Goal: Communication & Community: Answer question/provide support

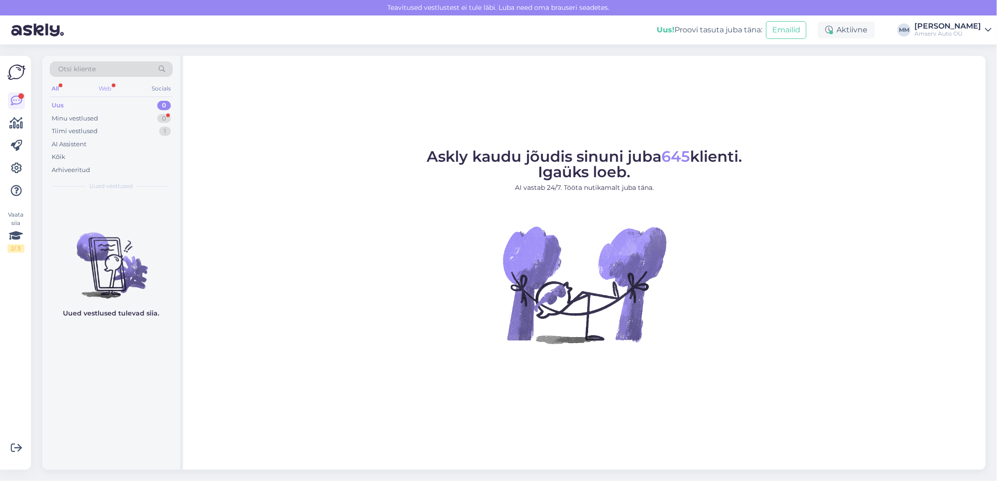
click at [104, 87] on div "Web" at bounding box center [105, 89] width 16 height 12
click at [101, 130] on div "Tiimi vestlused 1" at bounding box center [111, 131] width 123 height 13
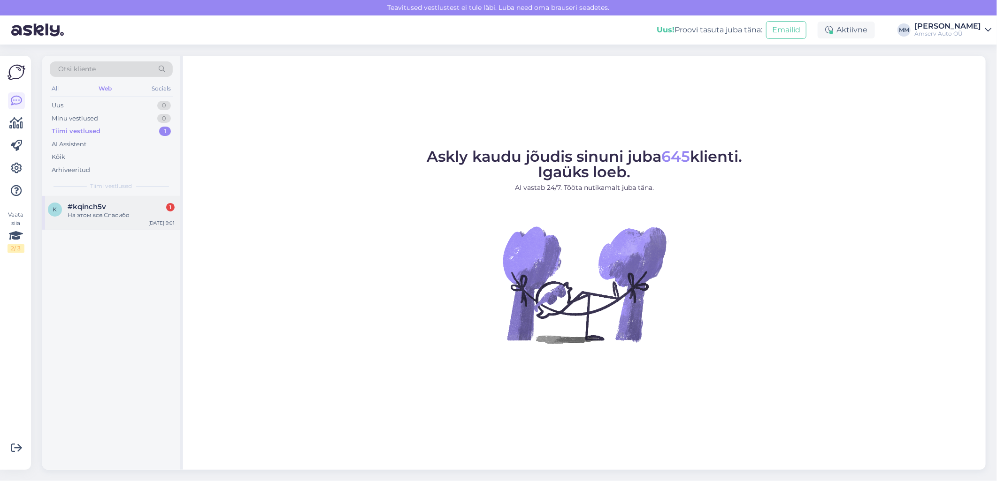
click at [111, 209] on div "#kqinch5v 1" at bounding box center [121, 207] width 107 height 8
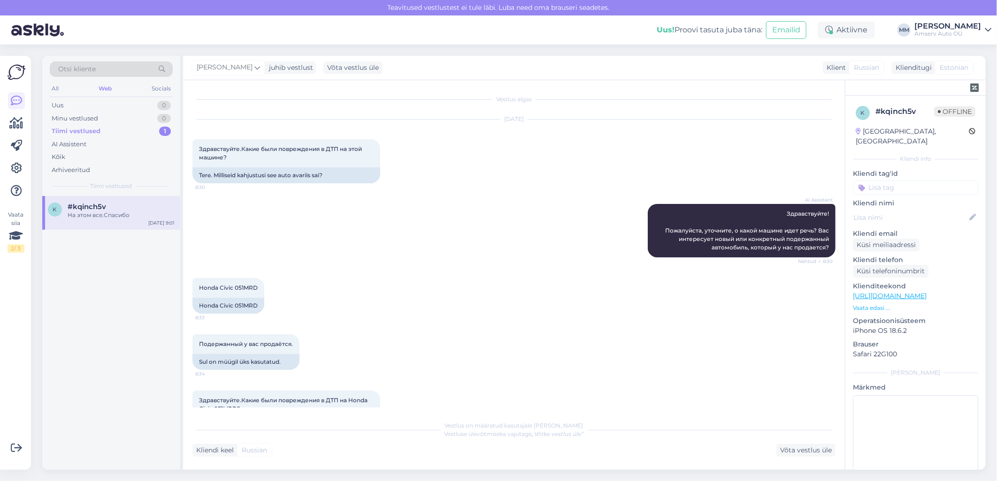
scroll to position [505, 0]
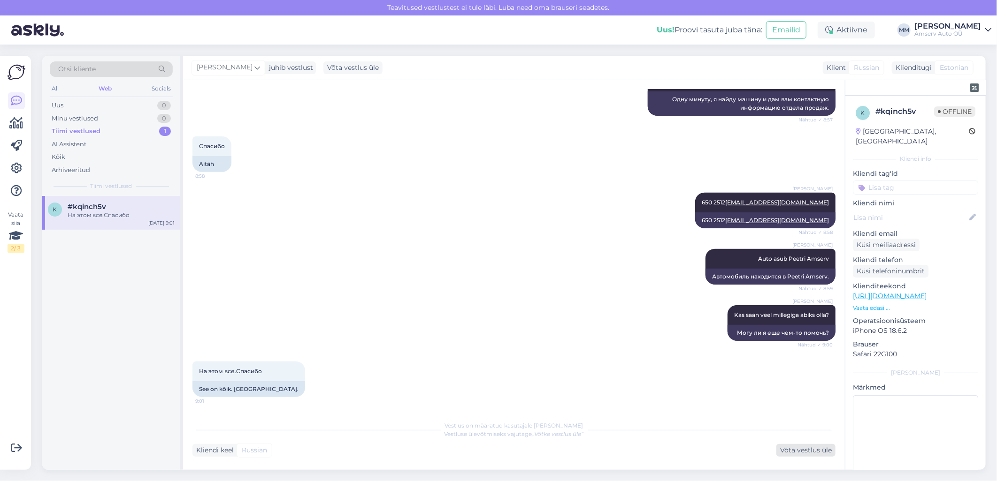
click at [793, 452] on div "Võta vestlus üle" at bounding box center [805, 450] width 59 height 13
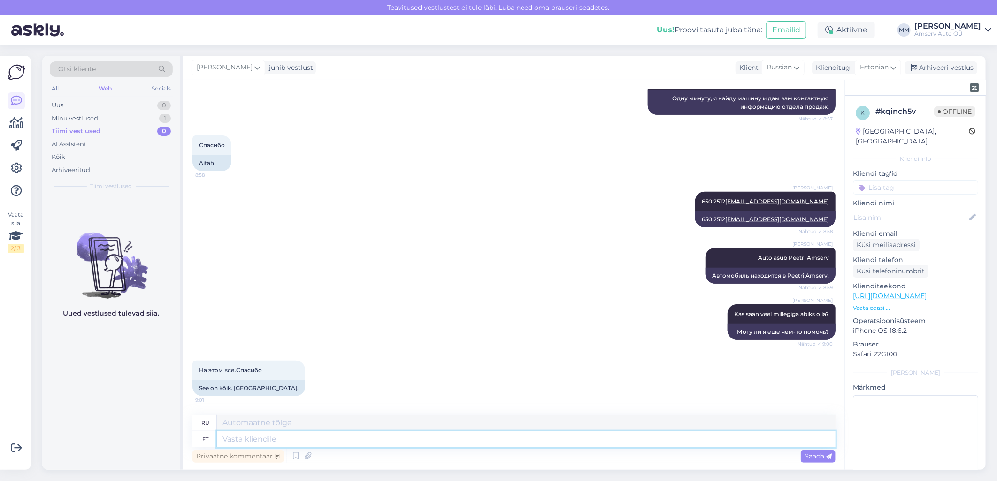
click at [270, 440] on textarea at bounding box center [526, 440] width 618 height 16
paste textarea "Хорошего дня"
type textarea "Хорошего дня"
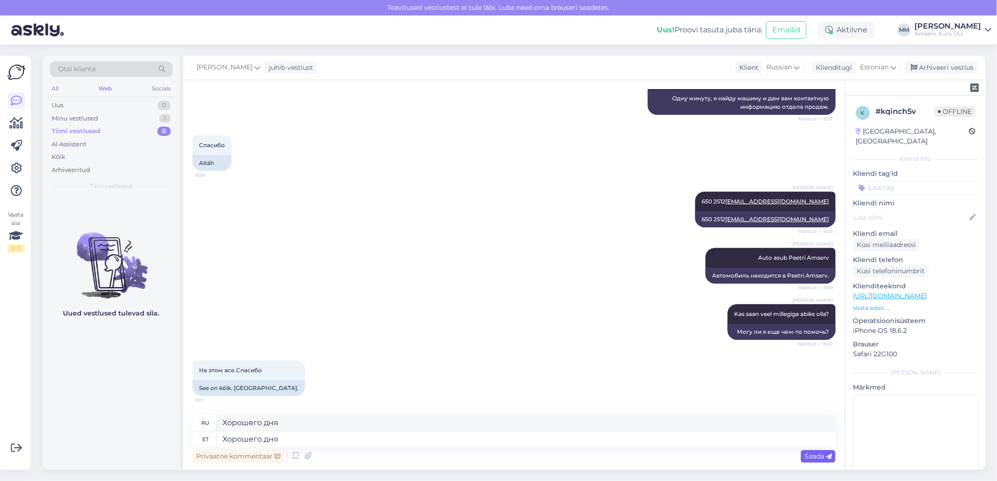
click at [810, 456] on span "Saada" at bounding box center [817, 456] width 27 height 8
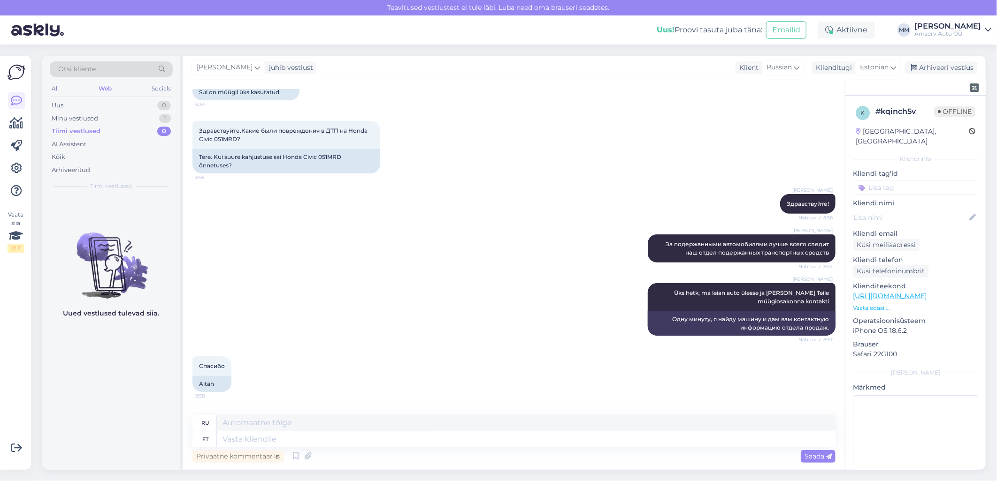
scroll to position [260, 0]
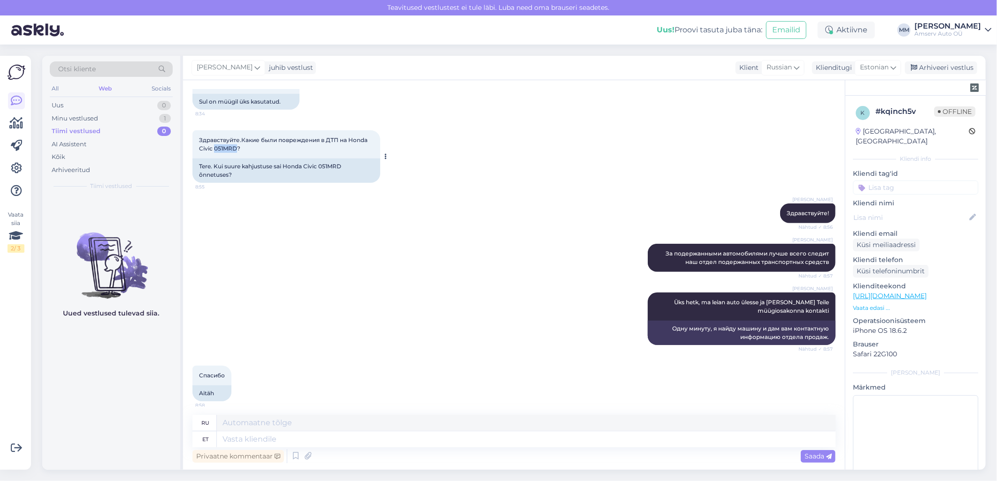
drag, startPoint x: 214, startPoint y: 147, endPoint x: 237, endPoint y: 149, distance: 23.0
click at [237, 149] on span "Здравствуйте.Какие были повреждения в ДТП на Honda Civic 051MRD?" at bounding box center [284, 144] width 170 height 15
copy span "051MRD"
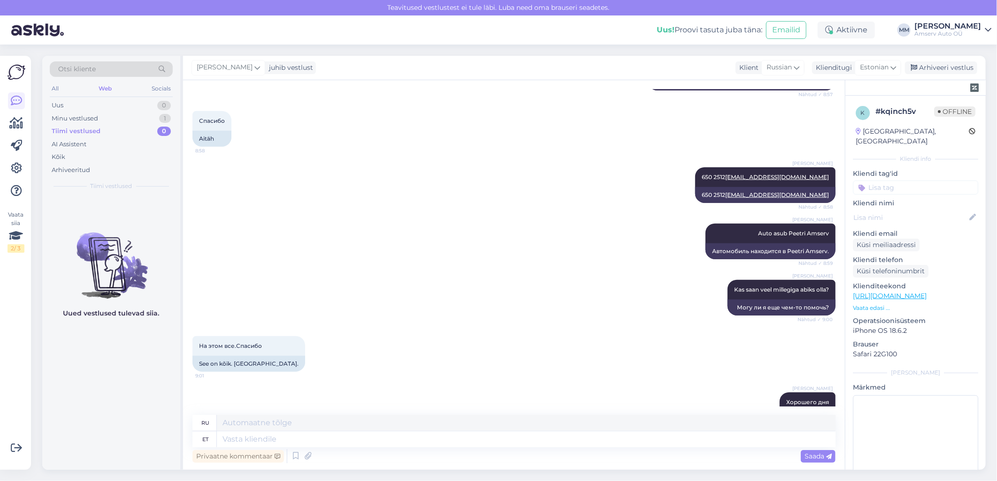
scroll to position [563, 0]
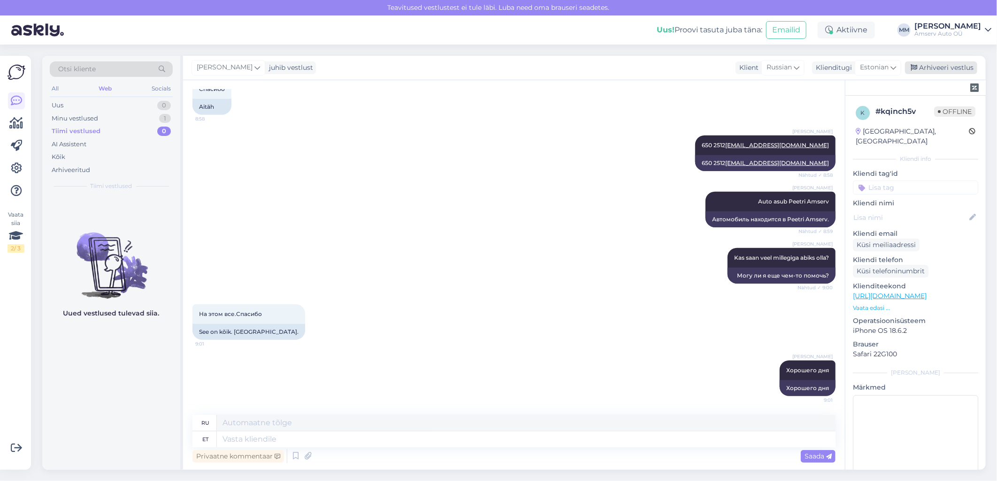
click at [940, 68] on div "Arhiveeri vestlus" at bounding box center [941, 67] width 72 height 13
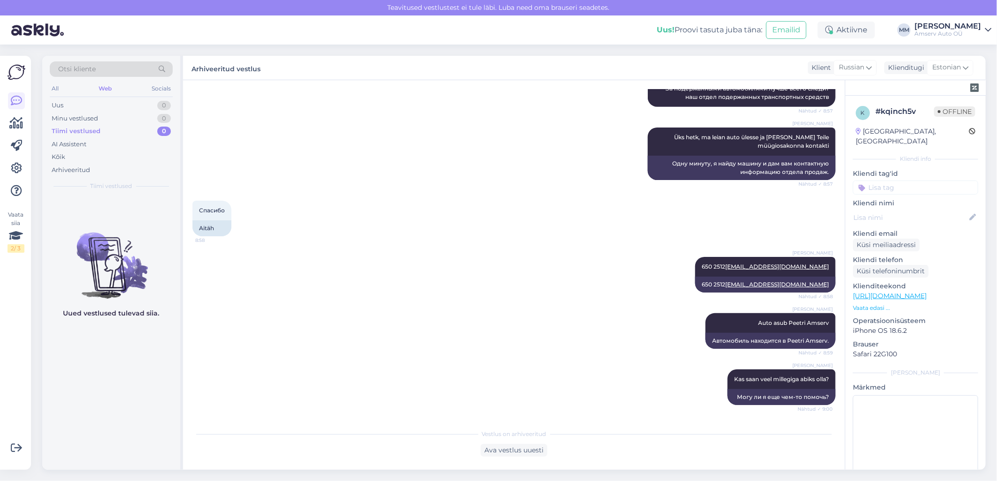
scroll to position [397, 0]
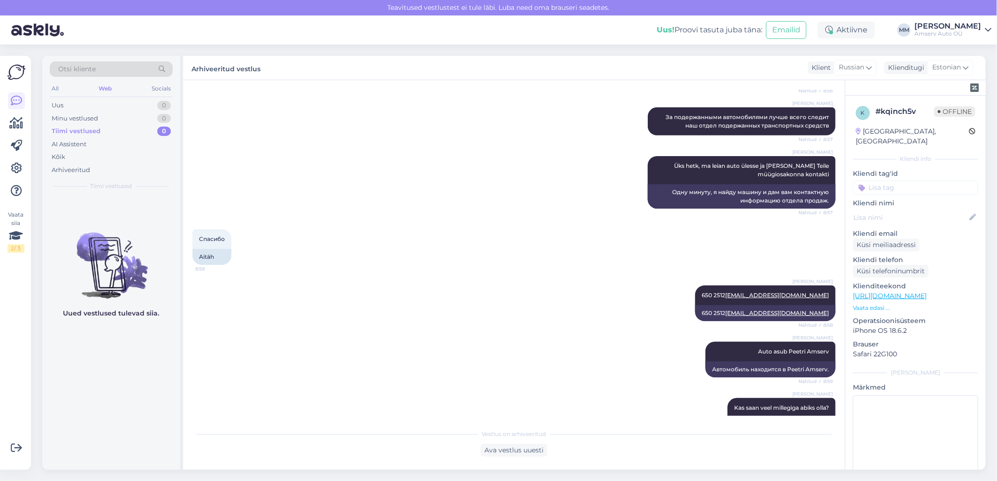
click at [890, 292] on link "[URL][DOMAIN_NAME]" at bounding box center [890, 296] width 74 height 8
click at [128, 103] on div "Uus 1" at bounding box center [111, 105] width 123 height 13
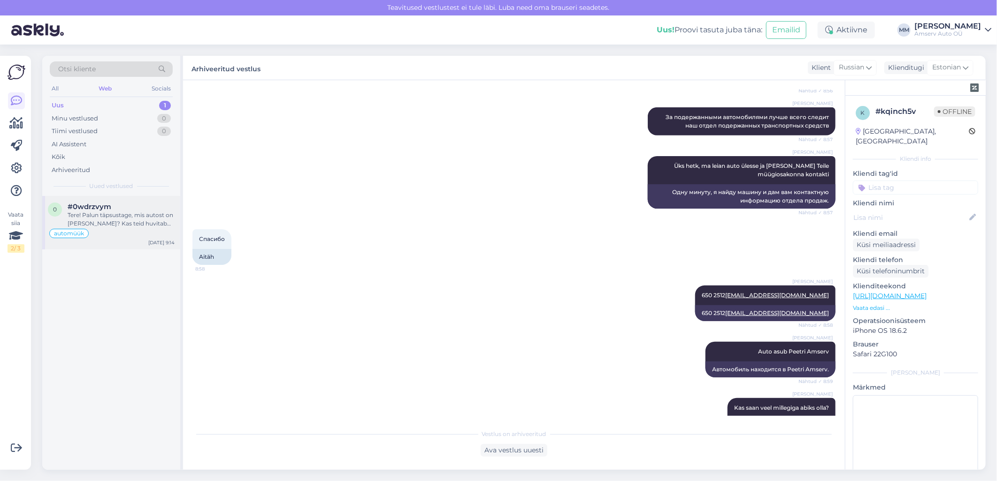
click at [130, 215] on div "Tere! Palun täpsustage, mis autost on [PERSON_NAME]? Kas teid huvitab uus või m…" at bounding box center [121, 219] width 107 height 17
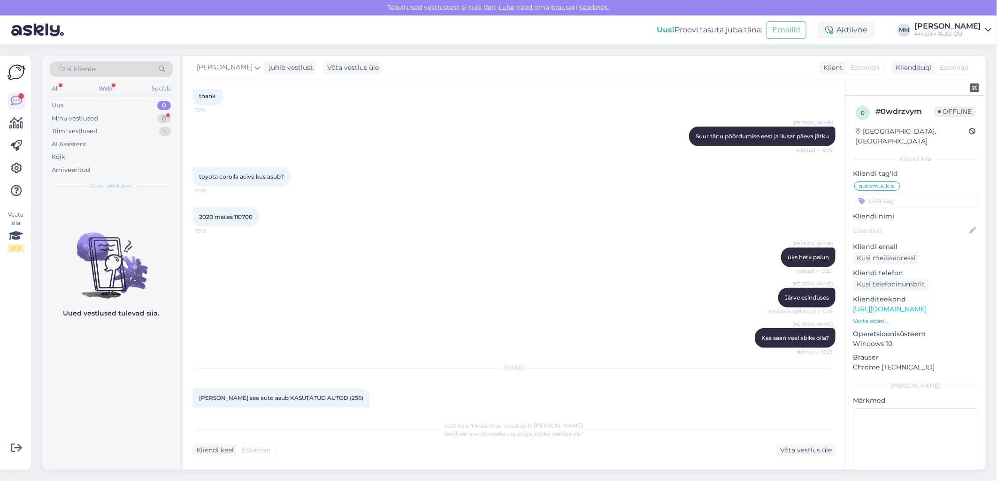
scroll to position [599, 0]
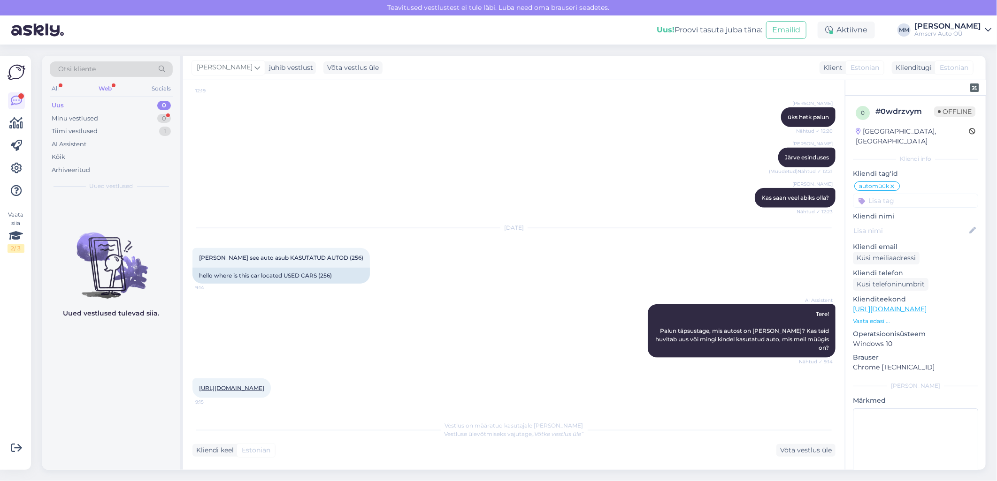
click at [264, 385] on link "[URL][DOMAIN_NAME]" at bounding box center [231, 388] width 65 height 7
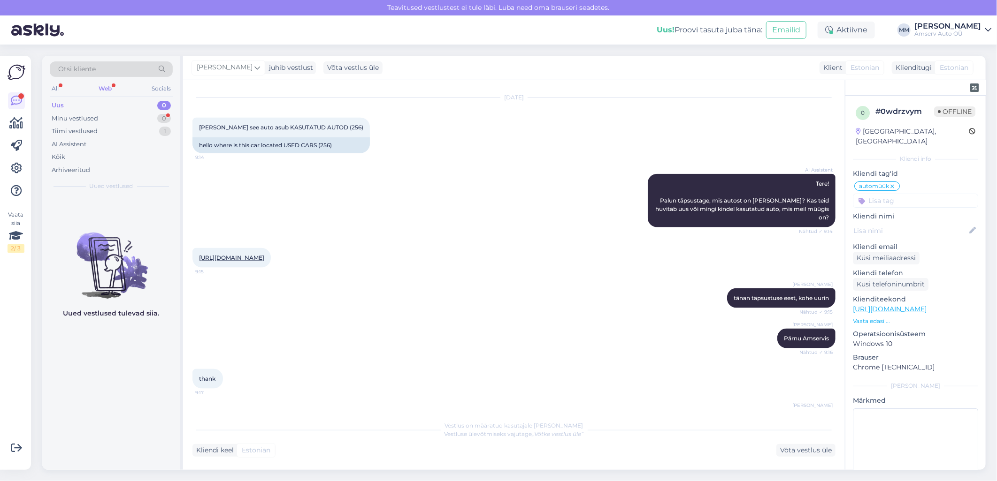
scroll to position [760, 0]
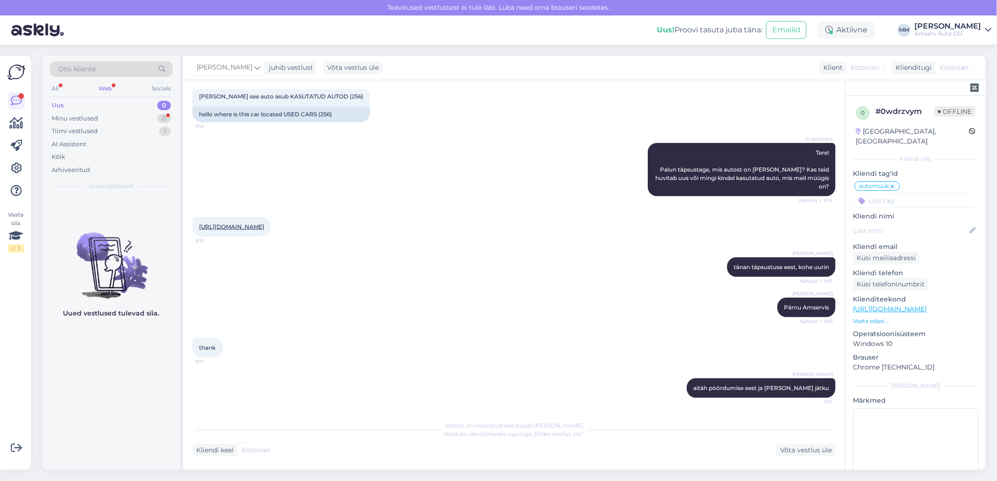
click at [111, 89] on div "Web" at bounding box center [105, 89] width 17 height 12
